Goal: Information Seeking & Learning: Learn about a topic

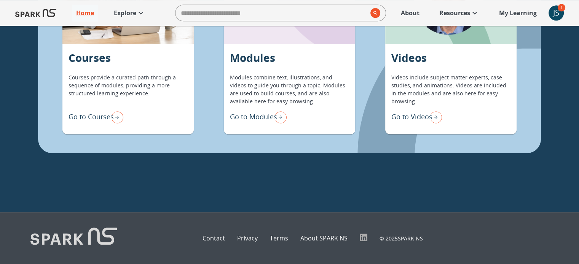
scroll to position [746, 0]
click at [123, 125] on img "Go to Courses" at bounding box center [115, 117] width 15 height 16
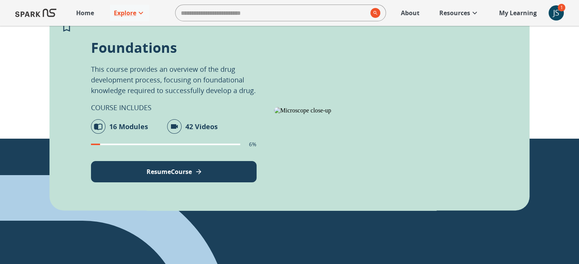
scroll to position [166, 0]
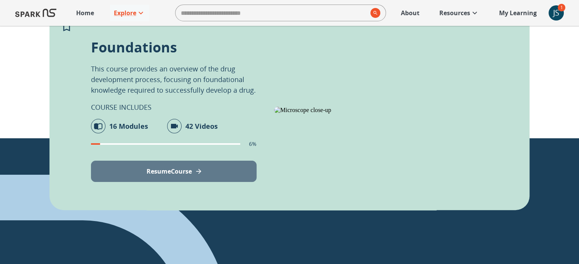
click at [183, 175] on p "Resume Course" at bounding box center [168, 171] width 45 height 9
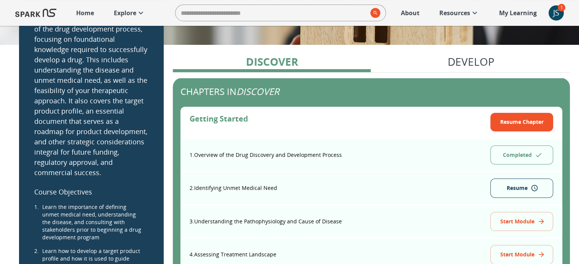
scroll to position [69, 0]
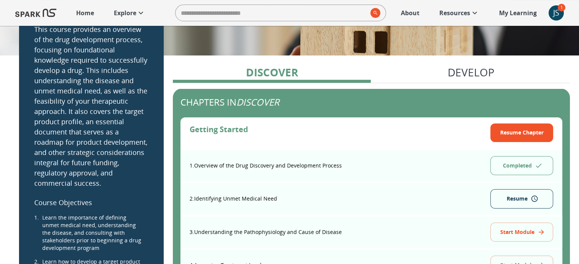
click at [523, 199] on button "Resume" at bounding box center [521, 198] width 63 height 19
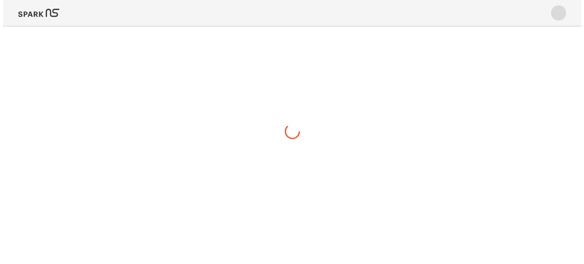
scroll to position [0, 0]
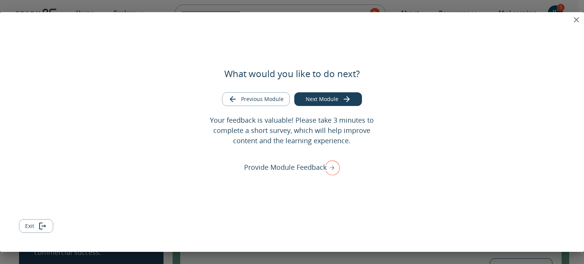
click at [310, 107] on div "What would you like to do next? Previous Module Next Module Your feedback is va…" at bounding box center [292, 123] width 584 height 110
click at [316, 97] on button "Next Module" at bounding box center [328, 99] width 68 height 14
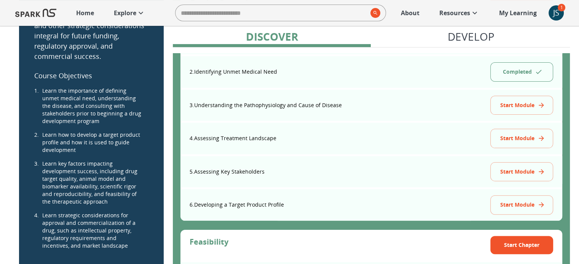
scroll to position [197, 0]
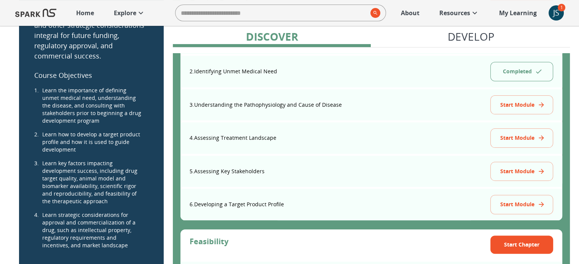
click at [225, 168] on p "5 . Assessing Key Stakeholders" at bounding box center [226, 172] width 75 height 8
click at [513, 172] on button "Start Module" at bounding box center [521, 171] width 63 height 19
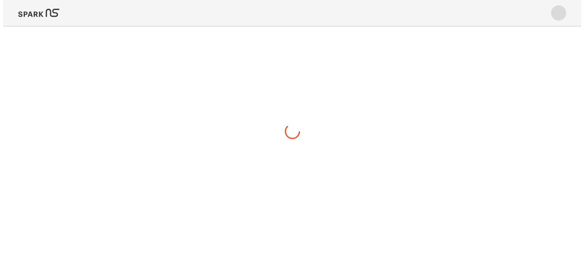
scroll to position [0, 0]
